Goal: Task Accomplishment & Management: Complete application form

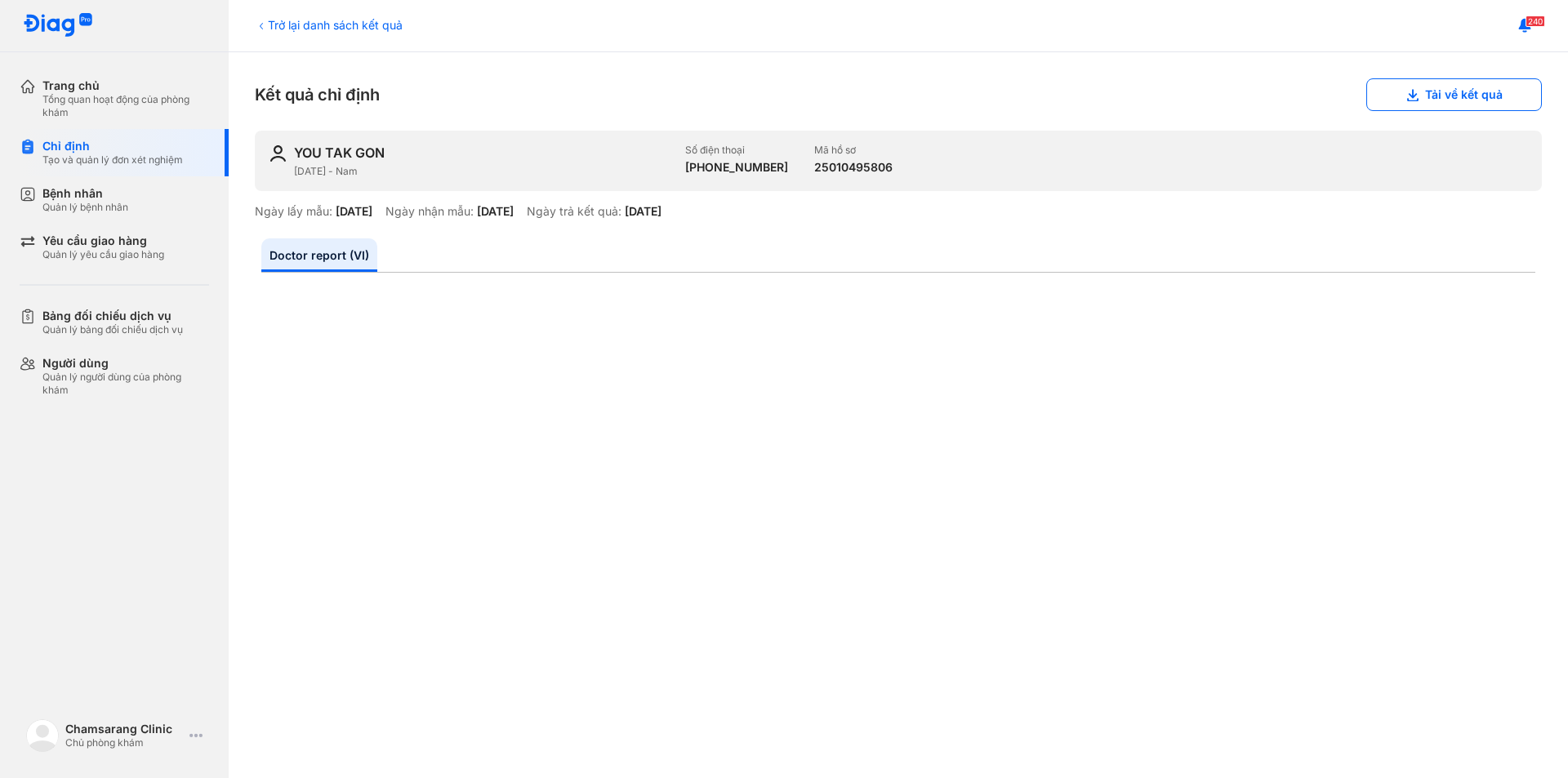
scroll to position [795, 0]
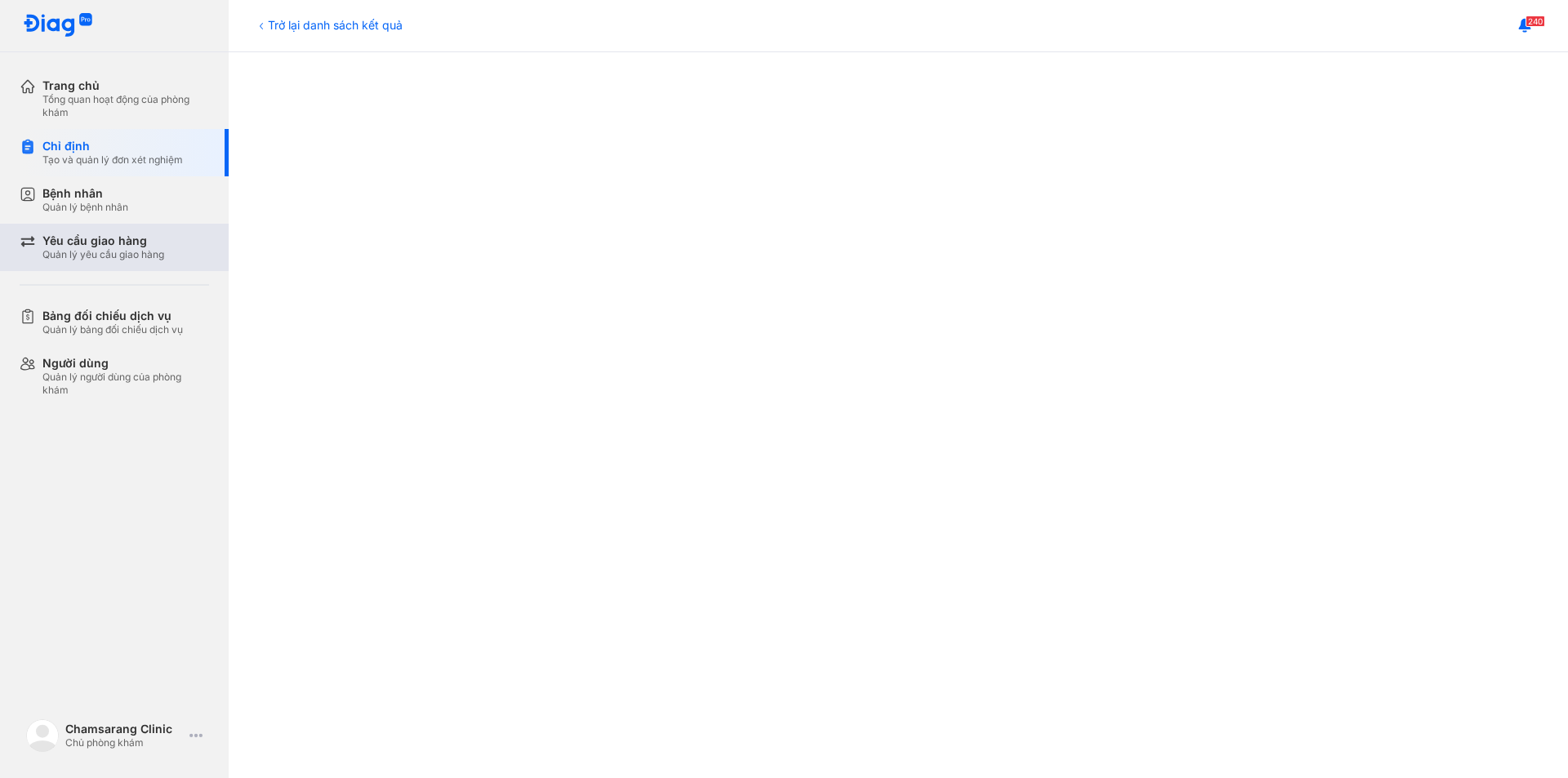
click at [88, 254] on div "Quản lý yêu cầu giao hàng" at bounding box center [104, 255] width 122 height 13
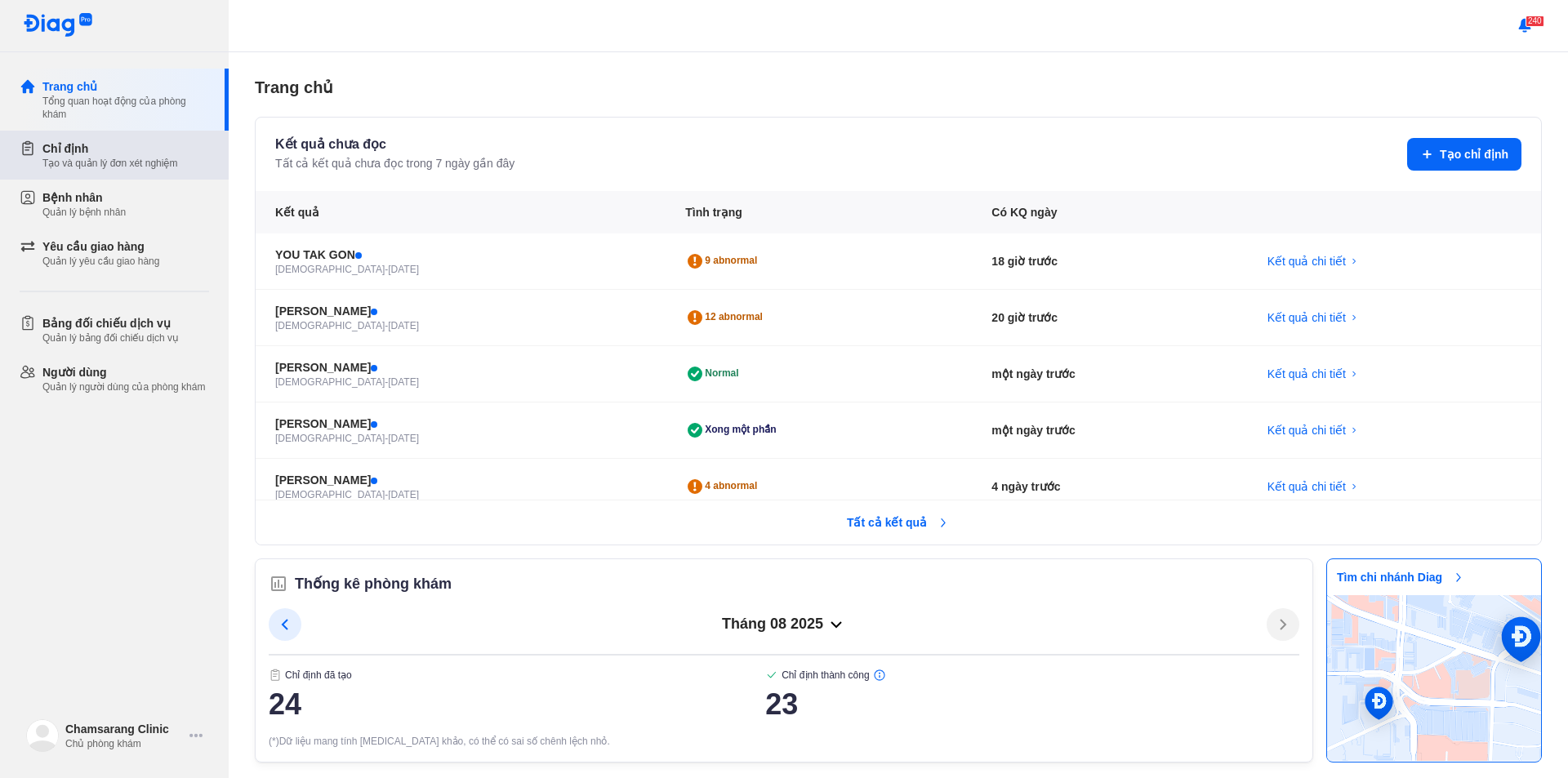
click at [129, 157] on div "Tạo và quản lý đơn xét nghiệm" at bounding box center [110, 163] width 135 height 13
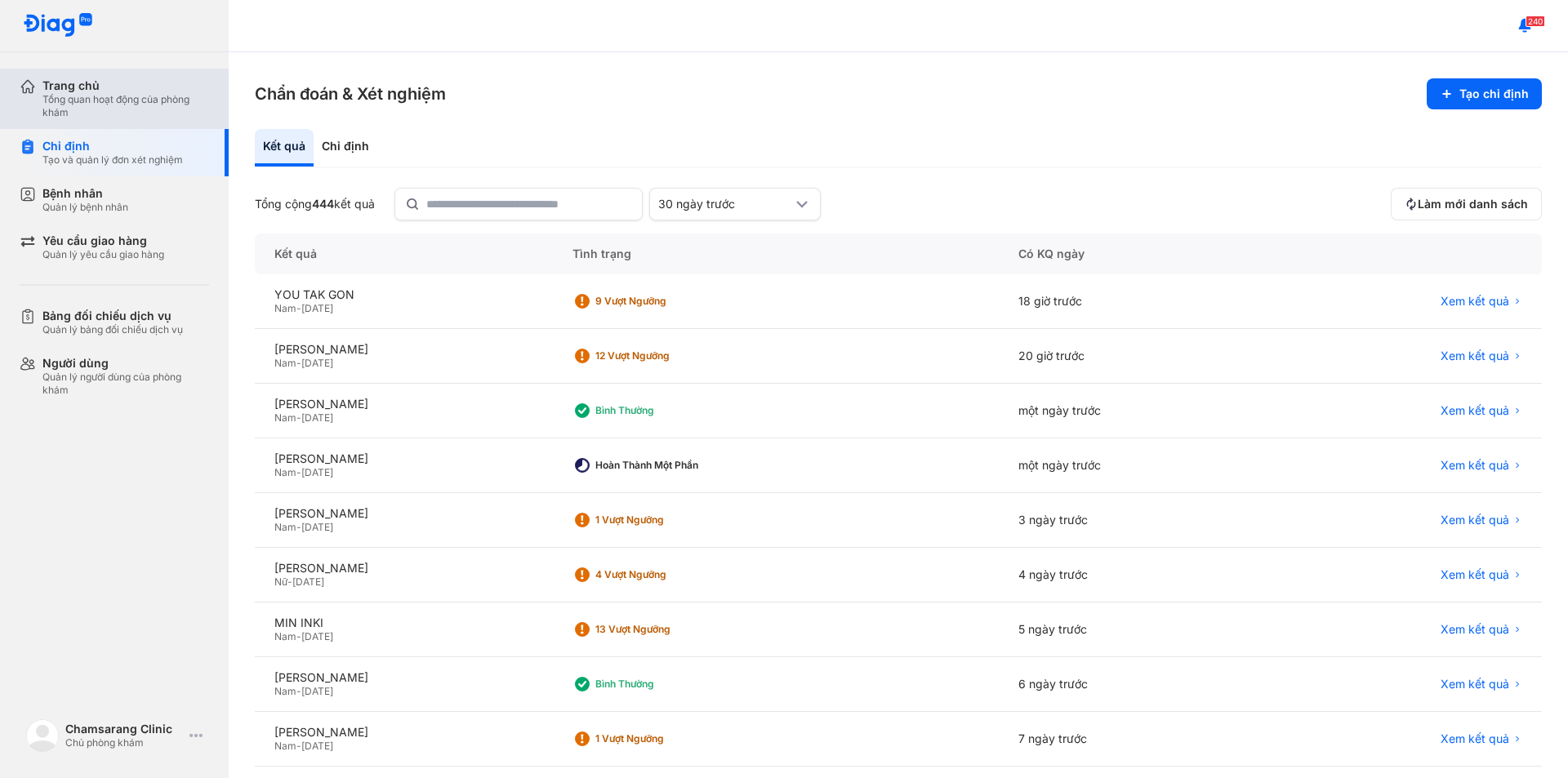
click at [121, 104] on div "Tổng quan hoạt động của phòng khám" at bounding box center [126, 105] width 166 height 26
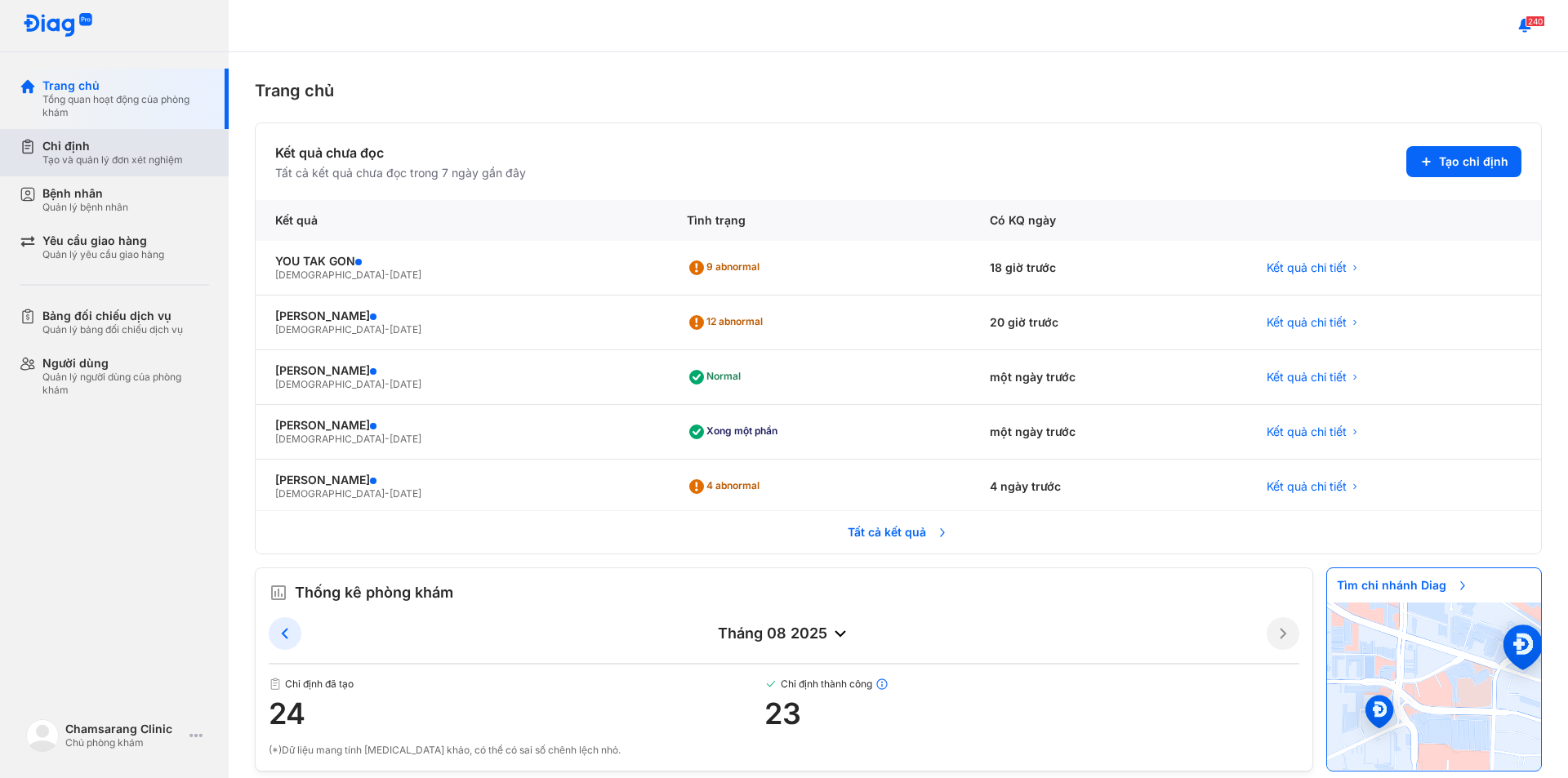
click at [177, 174] on div "Chỉ định Tạo và quản lý đơn xét nghiệm" at bounding box center [124, 152] width 209 height 47
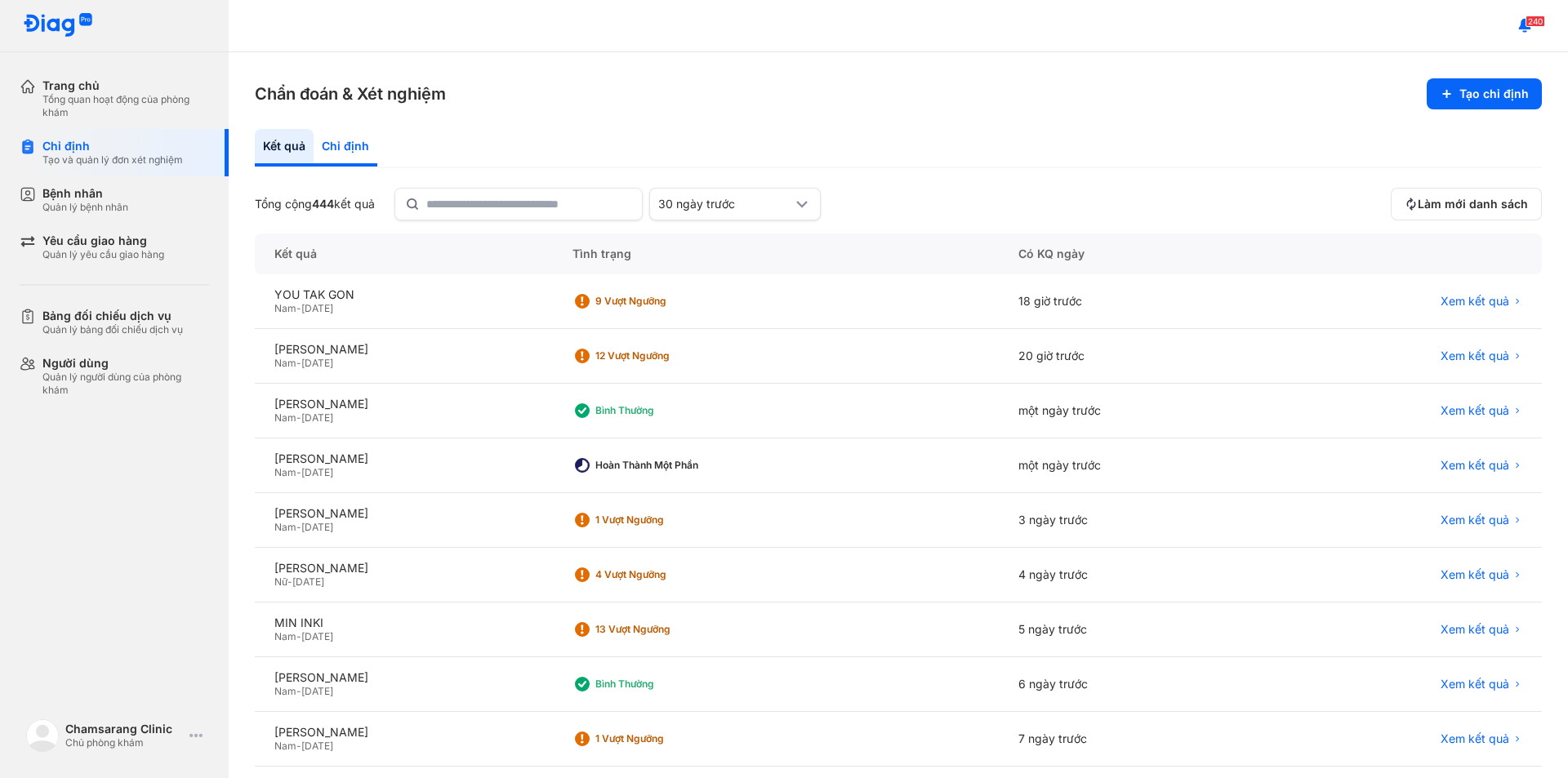
click at [365, 149] on div "Chỉ định" at bounding box center [345, 147] width 63 height 38
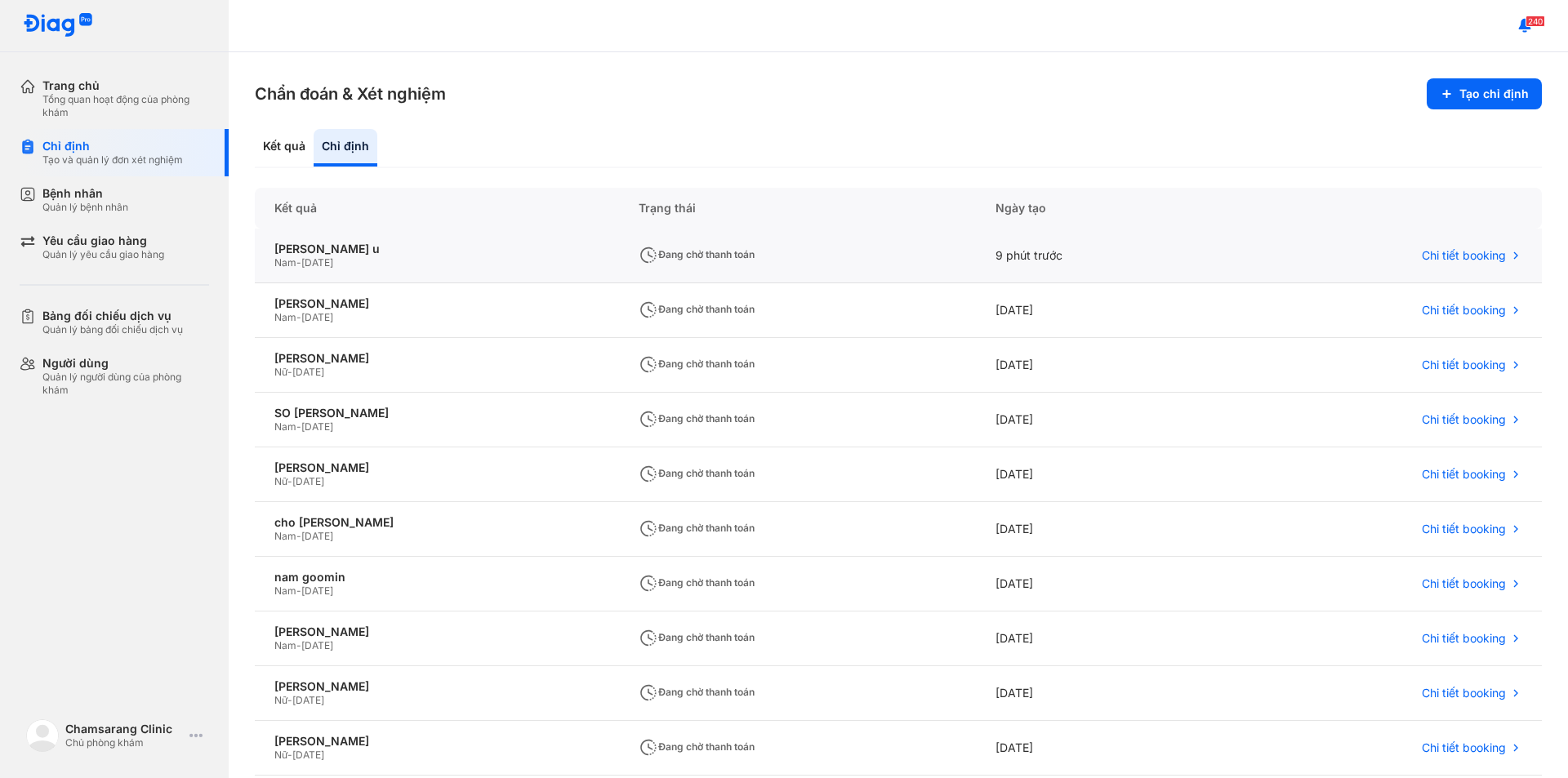
click at [380, 257] on div "Nam - 02/04/1999" at bounding box center [437, 263] width 325 height 13
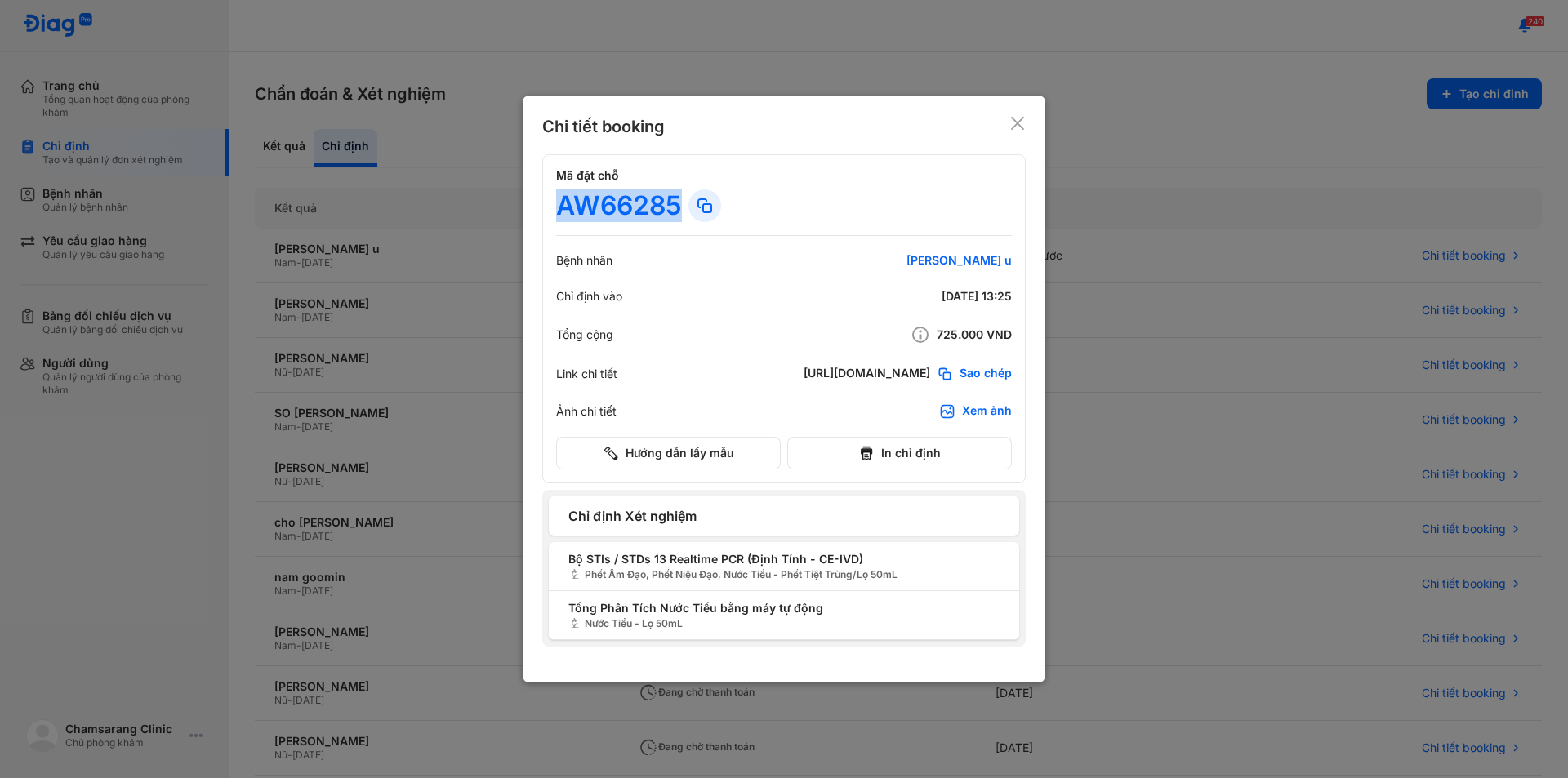
drag, startPoint x: 600, startPoint y: 211, endPoint x: 681, endPoint y: 216, distance: 81.2
click at [681, 216] on div "AW66285" at bounding box center [619, 205] width 126 height 33
copy div "AW66285"
click at [1025, 117] on icon at bounding box center [1018, 123] width 16 height 16
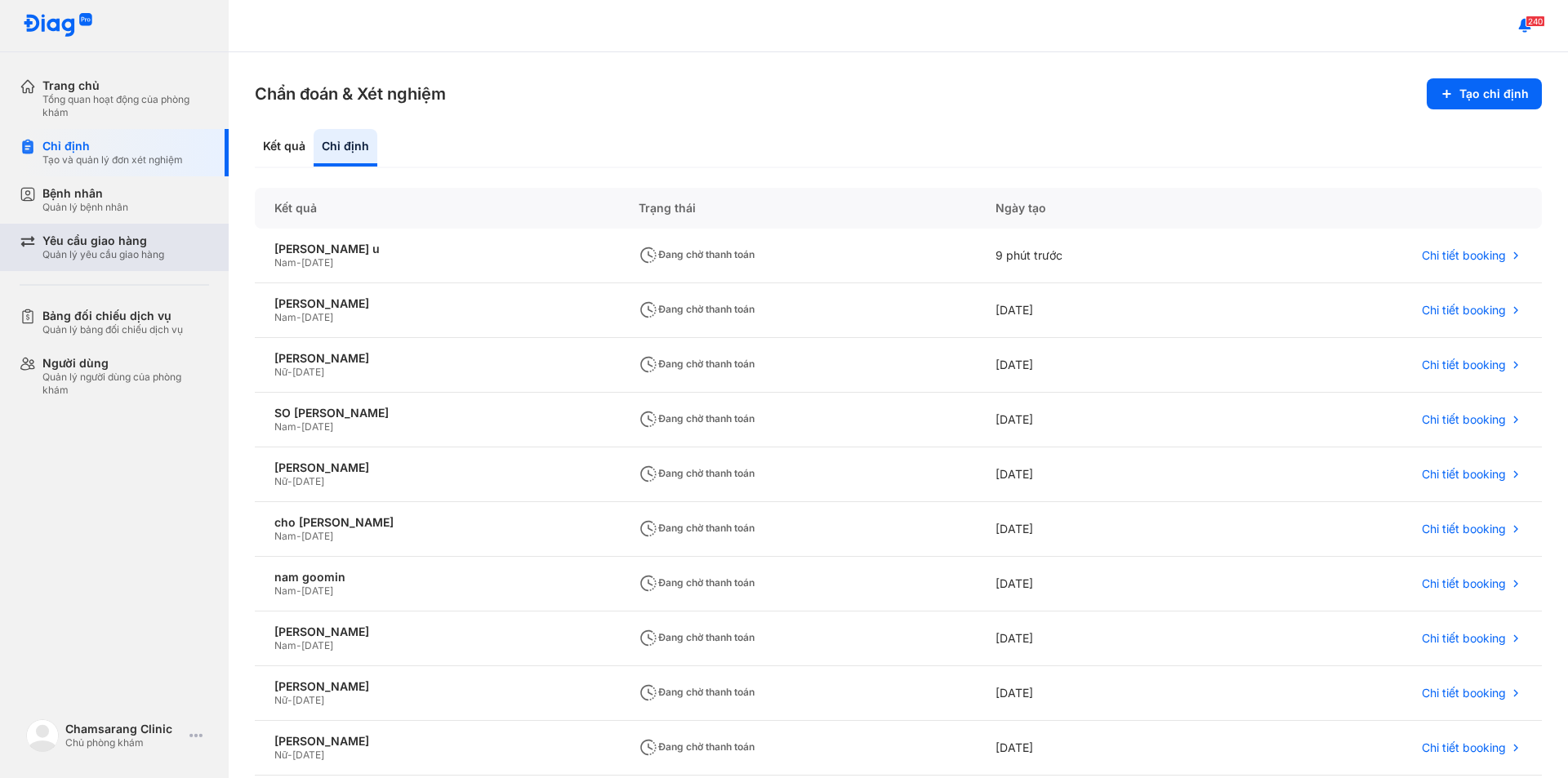
click at [103, 252] on div "Quản lý yêu cầu giao hàng" at bounding box center [104, 255] width 122 height 13
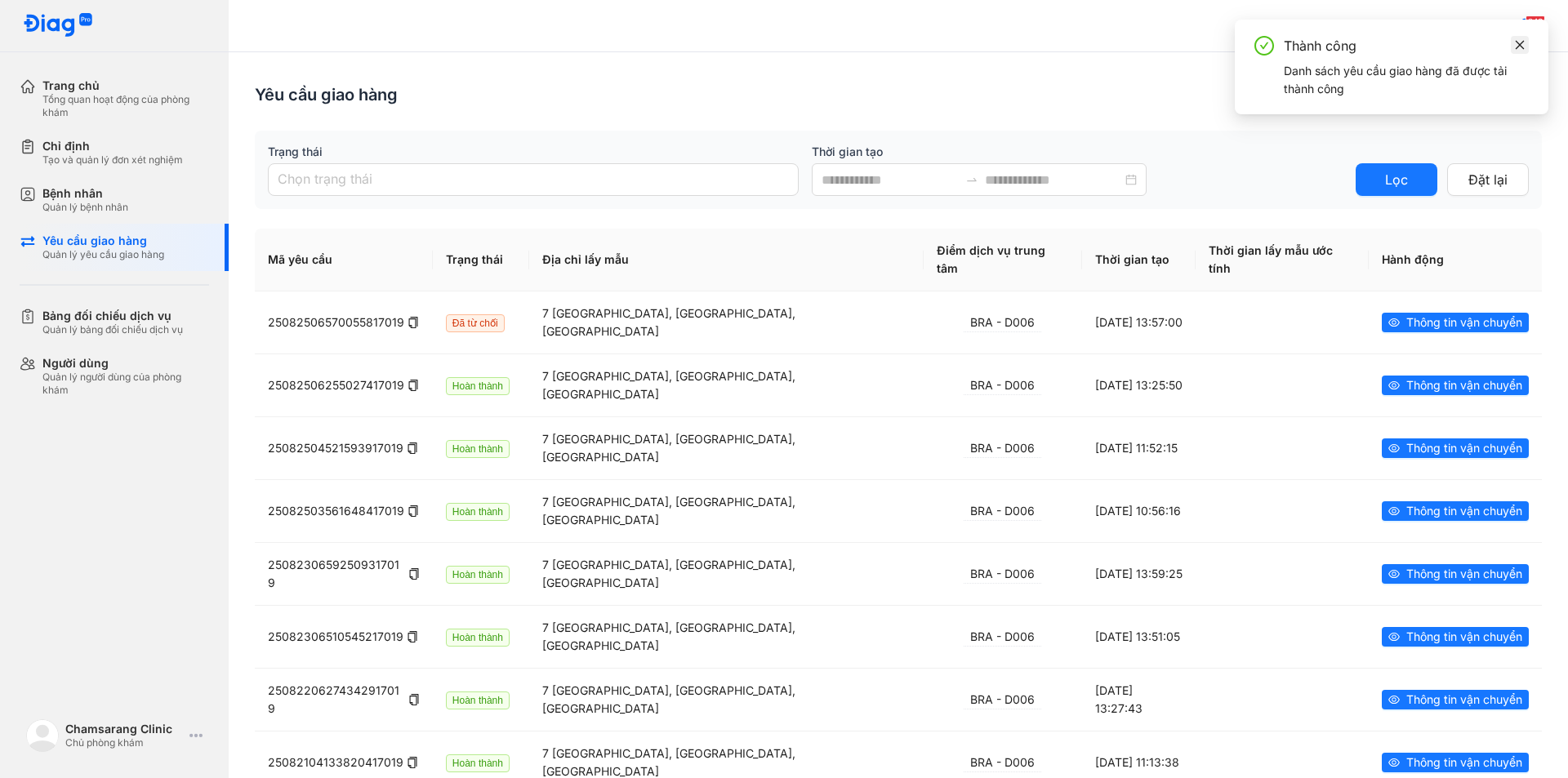
click at [1521, 43] on icon "close" at bounding box center [1520, 45] width 12 height 12
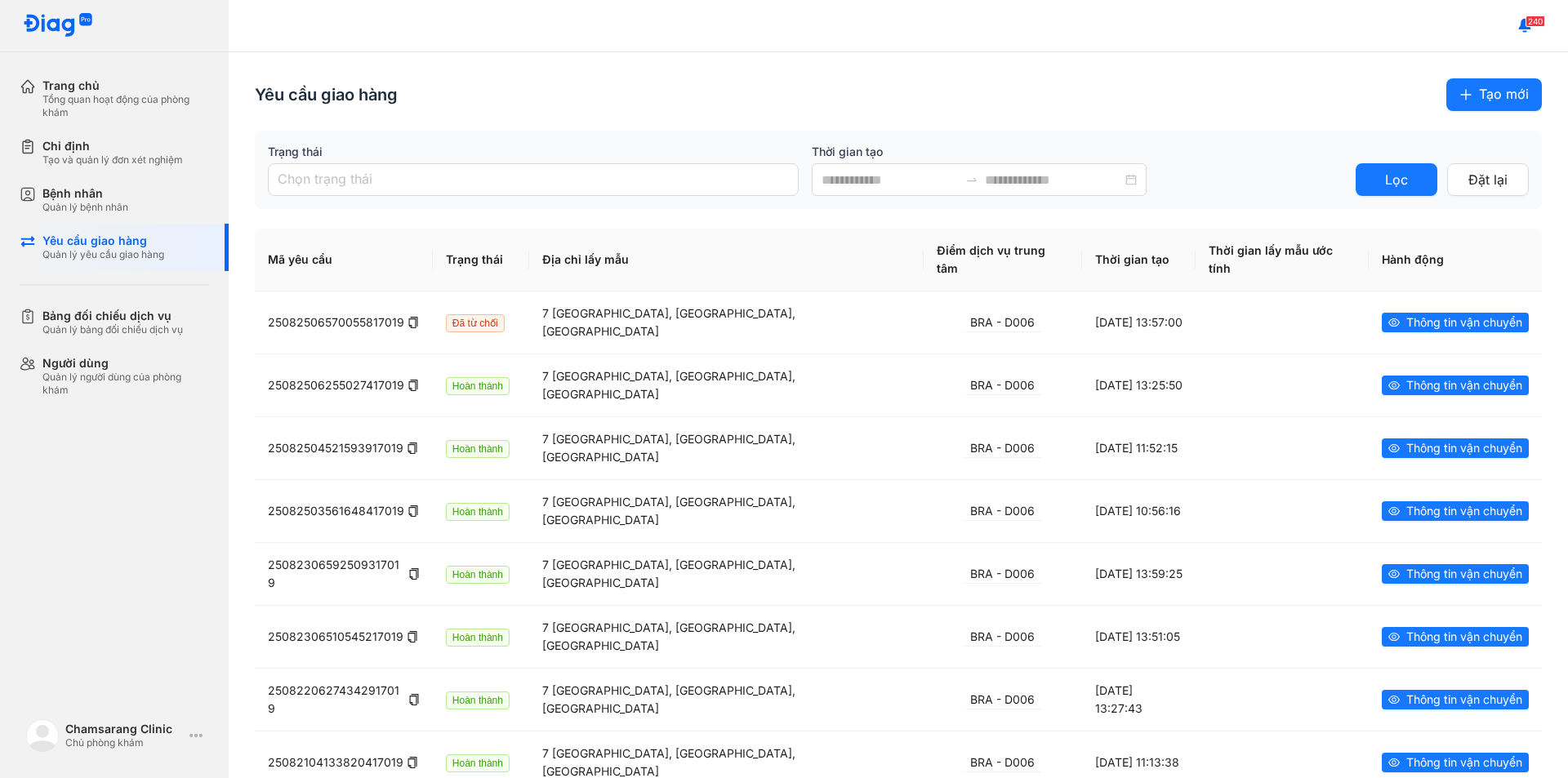
click at [1488, 85] on span "Tạo mới" at bounding box center [1505, 94] width 50 height 21
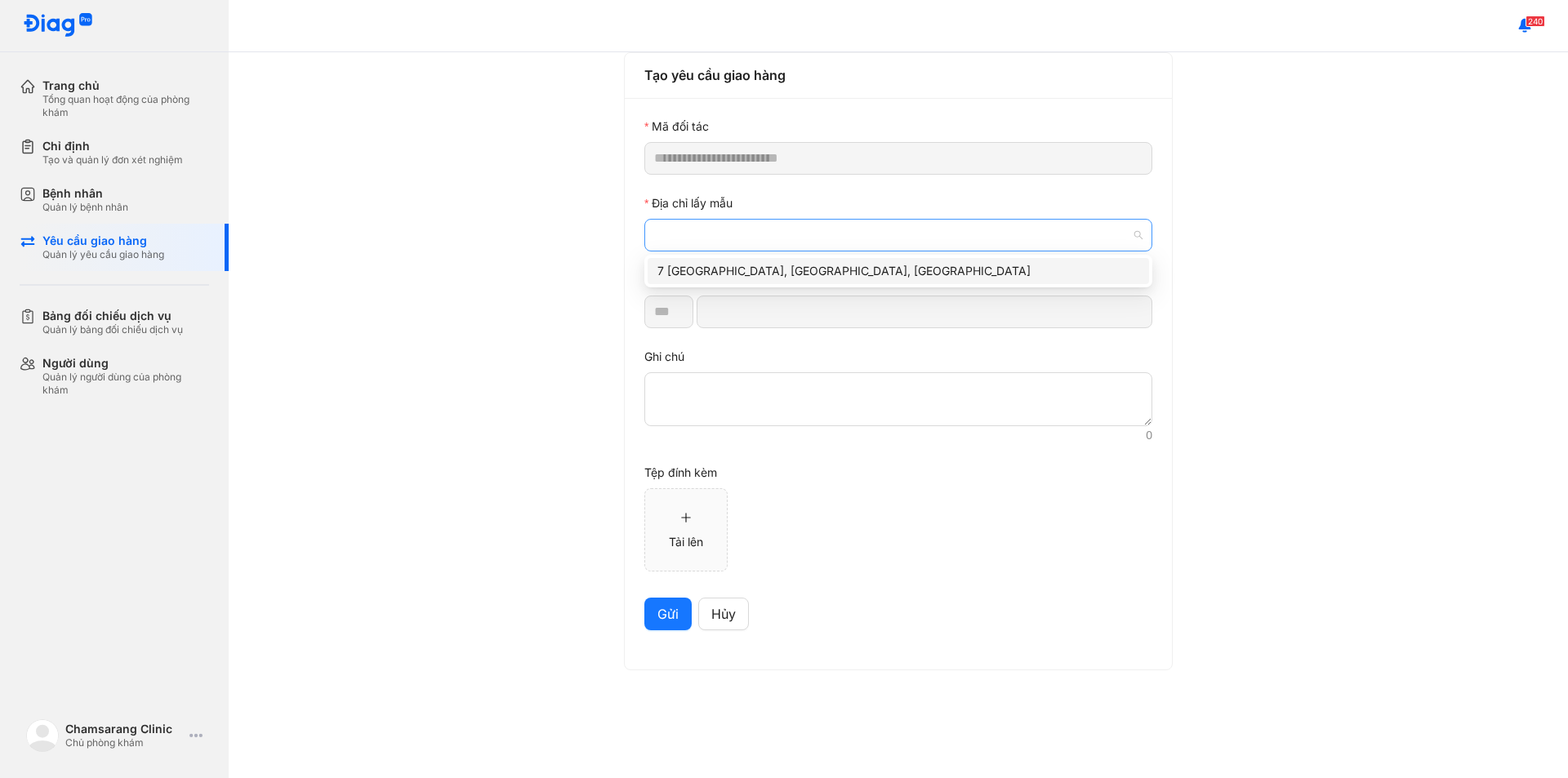
drag, startPoint x: 767, startPoint y: 223, endPoint x: 769, endPoint y: 232, distance: 9.2
click at [767, 224] on span at bounding box center [898, 235] width 489 height 31
click at [776, 264] on div "7 Hà Huy Tập, Tân Phong, Quận 7, Thành phố Hồ Chí Minh" at bounding box center [898, 271] width 482 height 18
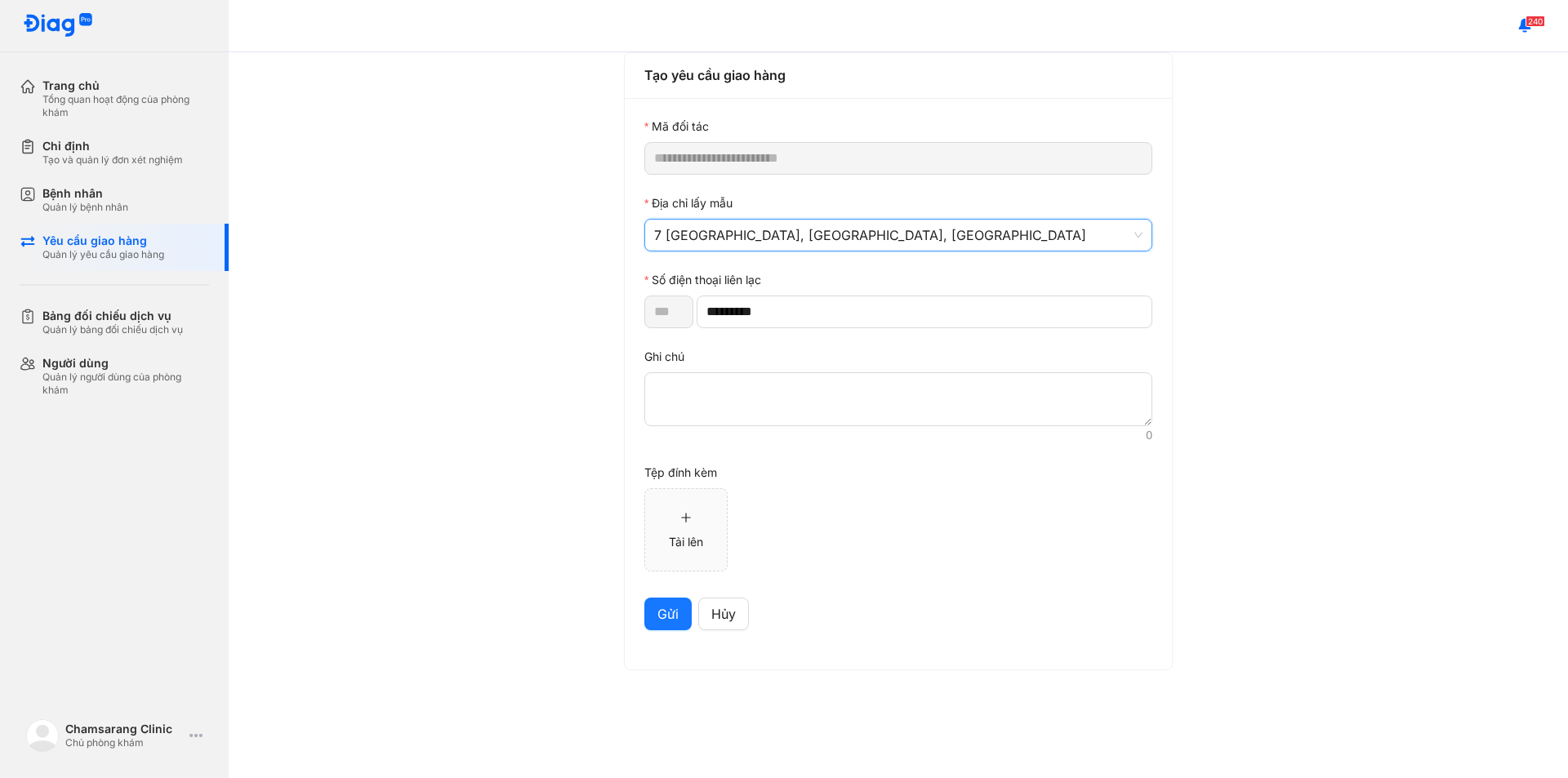
type input "*********"
click at [771, 419] on textarea at bounding box center [898, 399] width 508 height 54
paste textarea "*******"
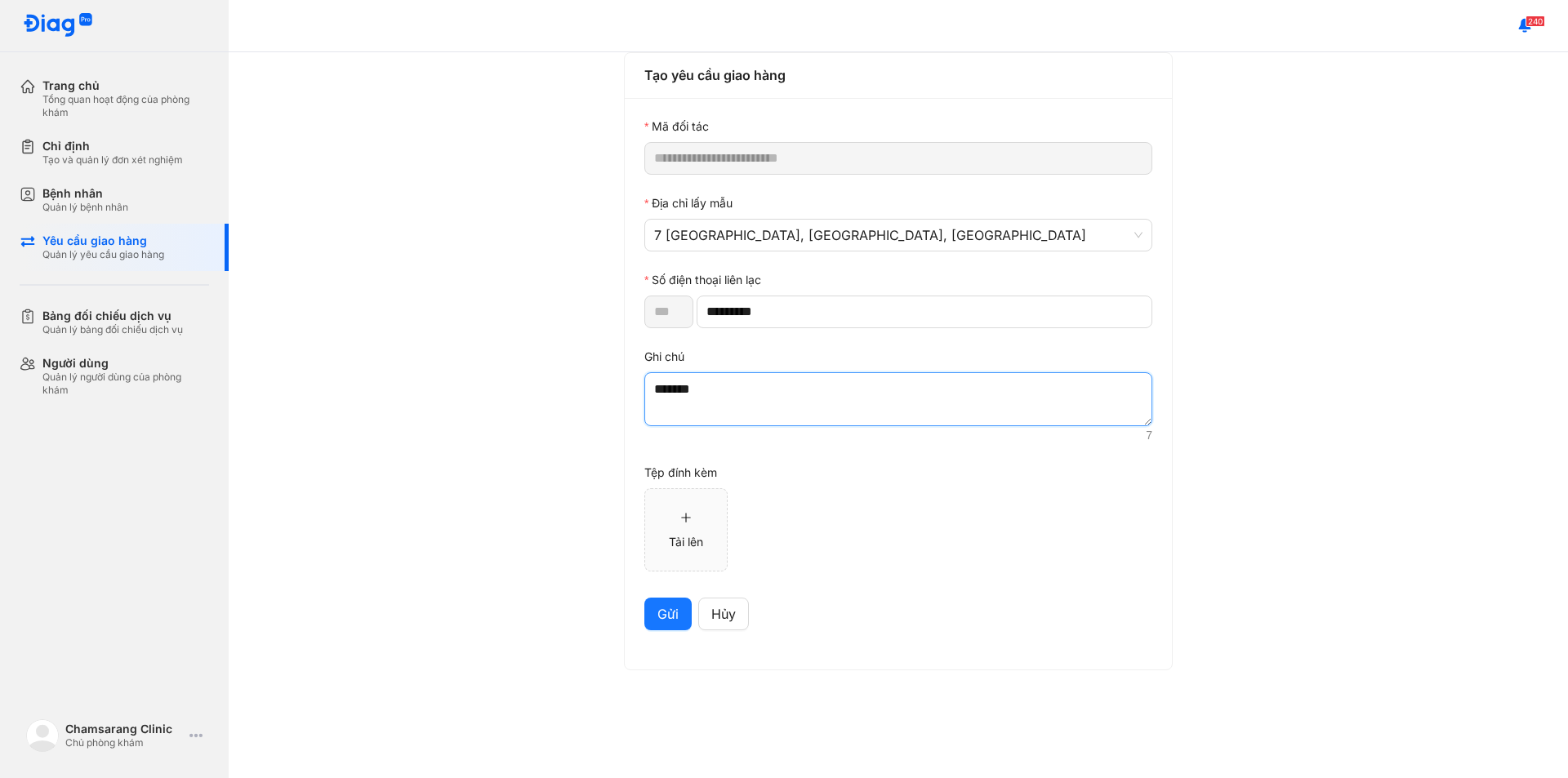
type textarea "*******"
click at [664, 621] on span "Gửi" at bounding box center [668, 615] width 21 height 21
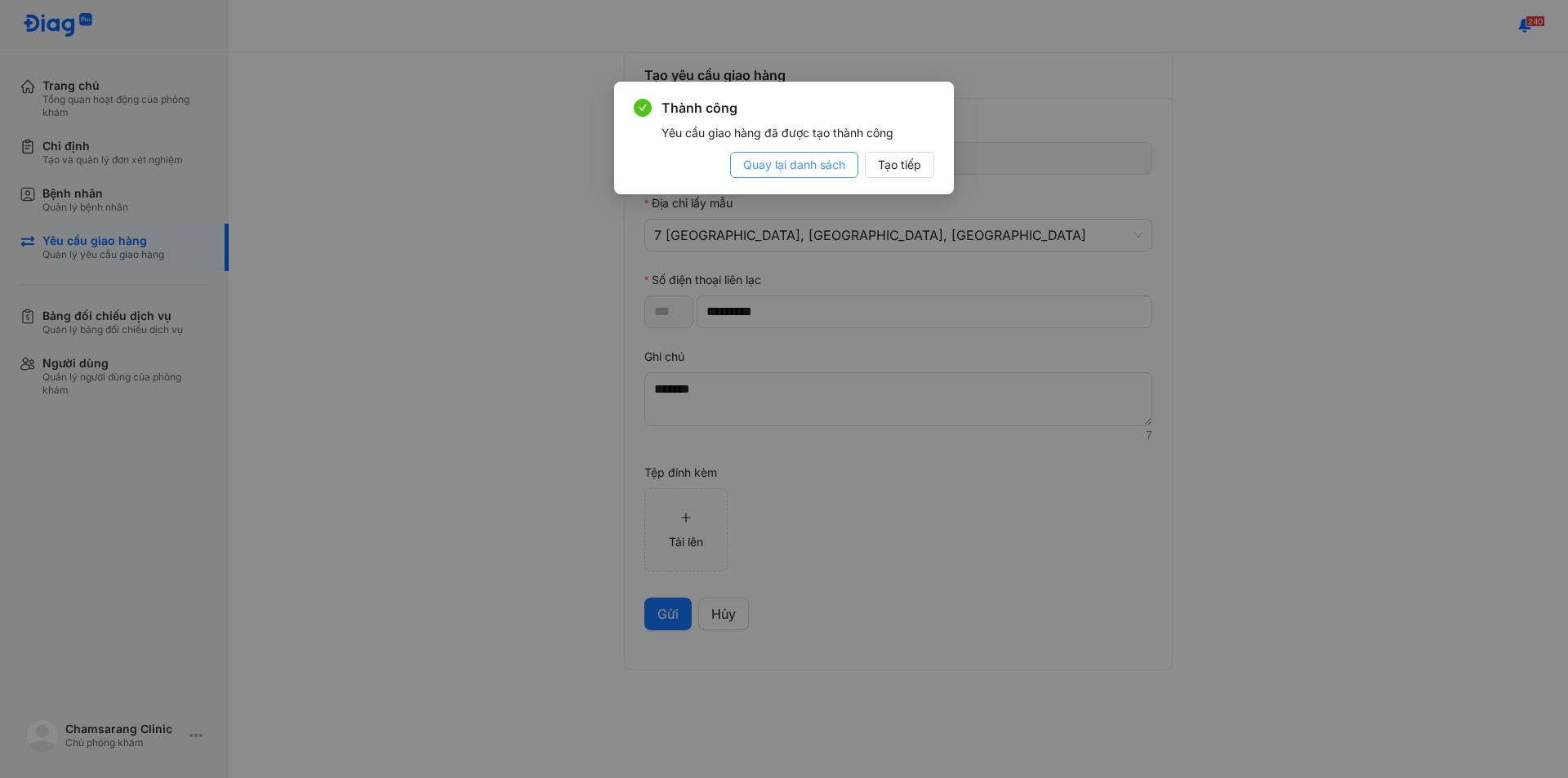
click at [811, 169] on span "Quay lại danh sách" at bounding box center [794, 165] width 102 height 18
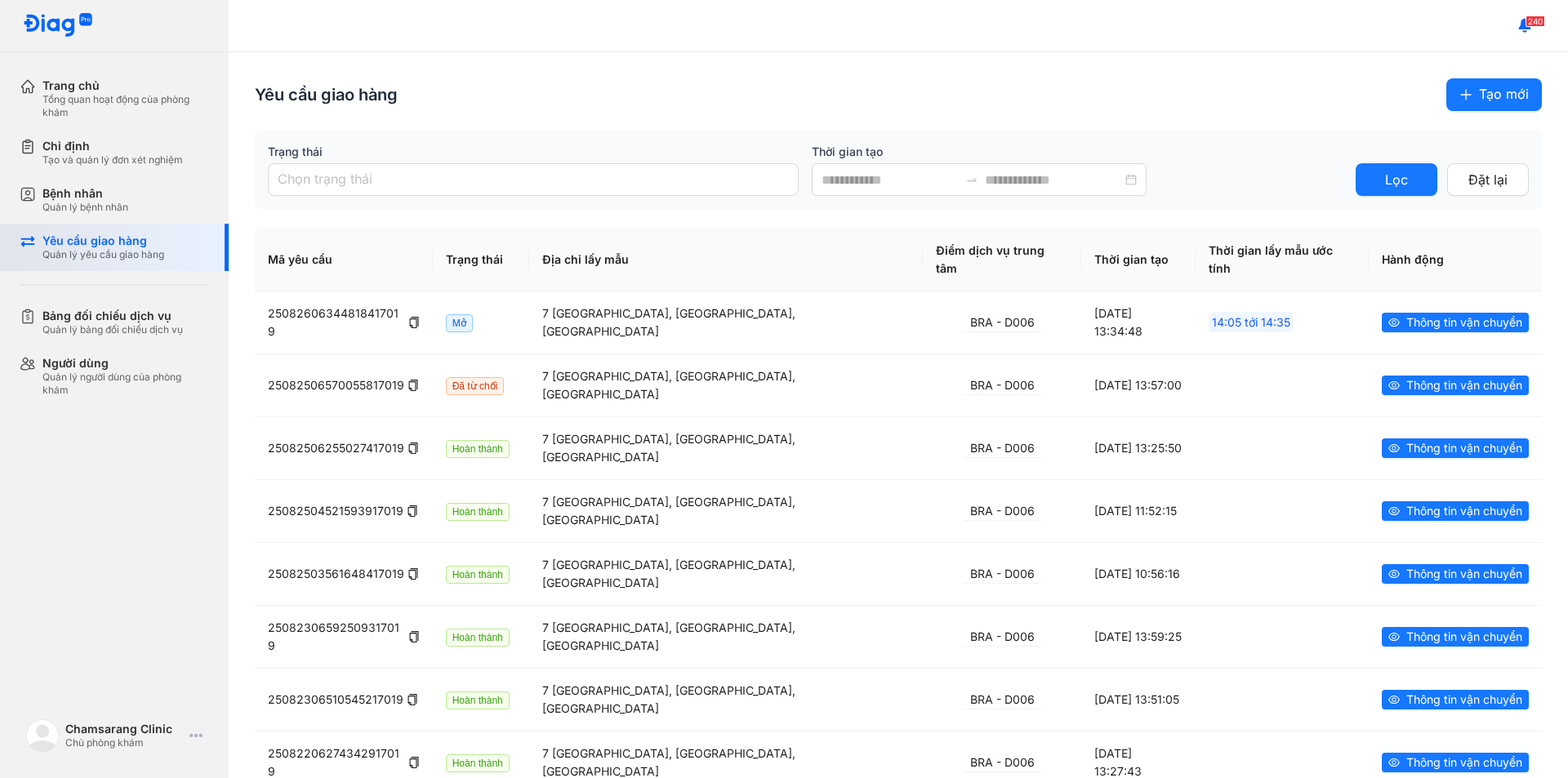
click at [138, 255] on div "Quản lý yêu cầu giao hàng" at bounding box center [104, 255] width 122 height 13
